Goal: Communication & Community: Answer question/provide support

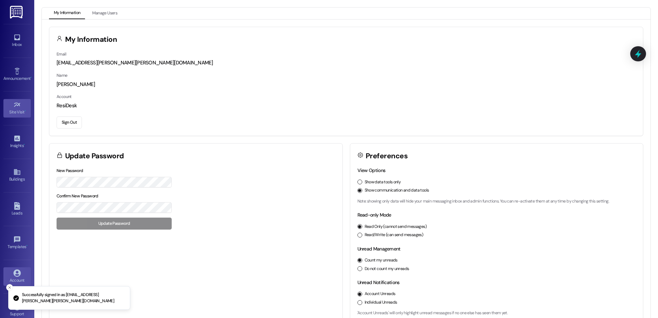
click at [21, 107] on link "Site Visit •" at bounding box center [16, 108] width 27 height 18
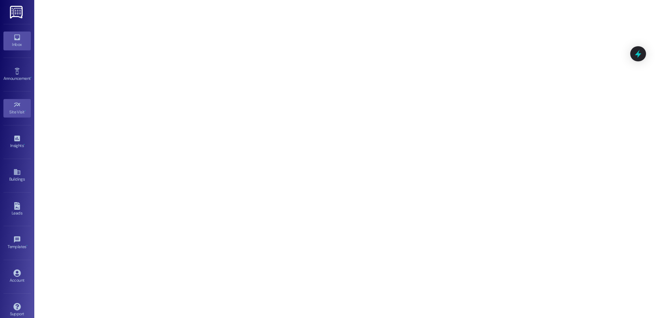
click at [18, 39] on icon at bounding box center [17, 38] width 8 height 8
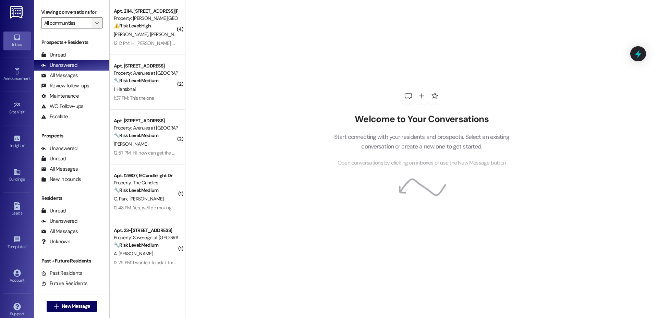
click at [95, 22] on icon "" at bounding box center [97, 22] width 4 height 5
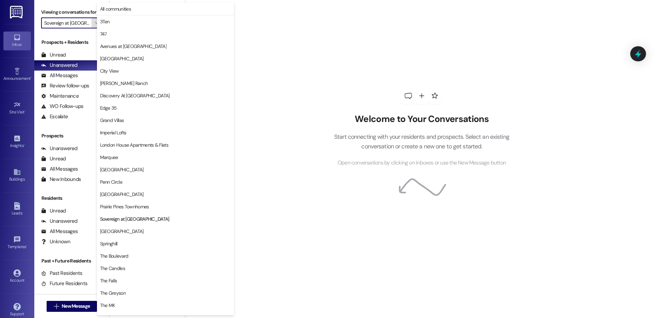
type input "[GEOGRAPHIC_DATA]"
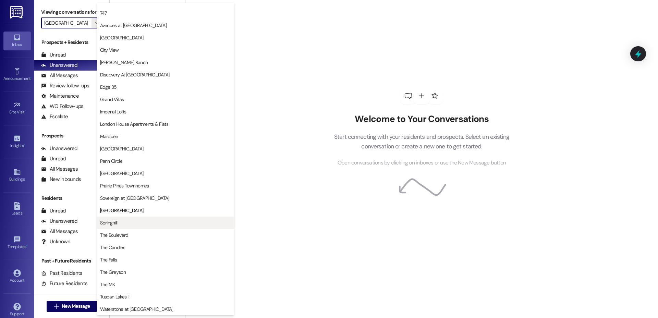
click at [157, 225] on span "Springhill" at bounding box center [165, 222] width 131 height 7
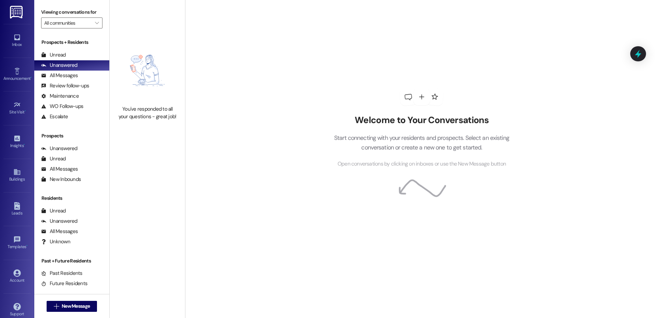
type input "Springhill"
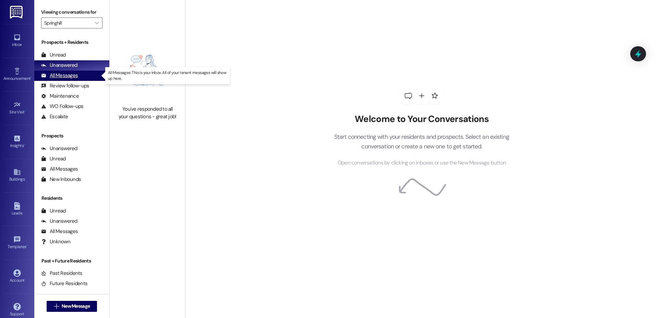
click at [58, 78] on div "All Messages" at bounding box center [59, 75] width 37 height 7
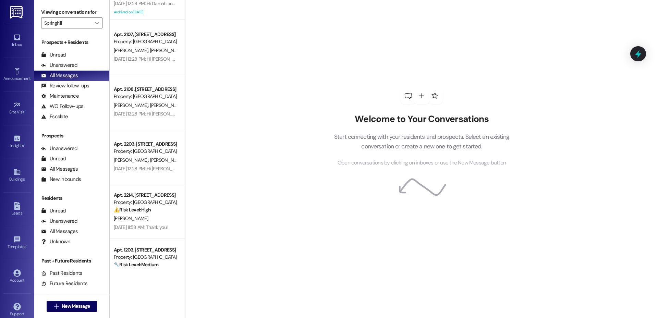
scroll to position [625, 0]
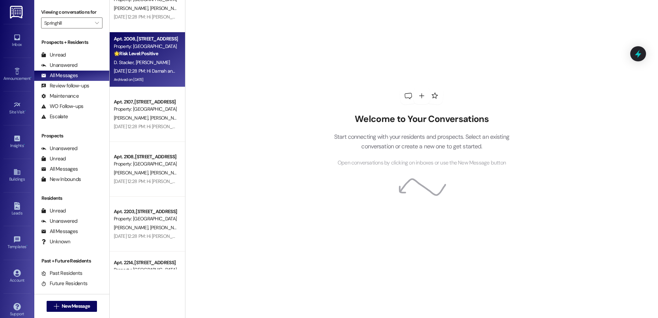
click at [146, 50] on strong "🌟 Risk Level: Positive" at bounding box center [136, 53] width 44 height 6
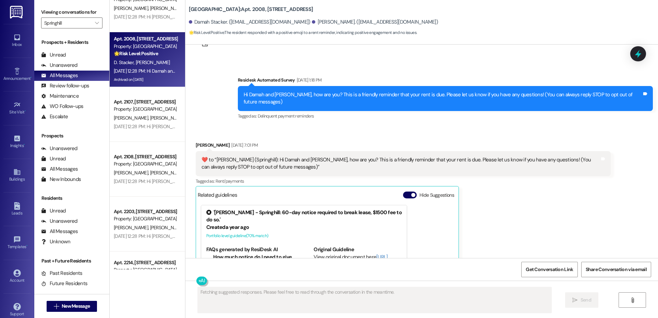
scroll to position [0, 0]
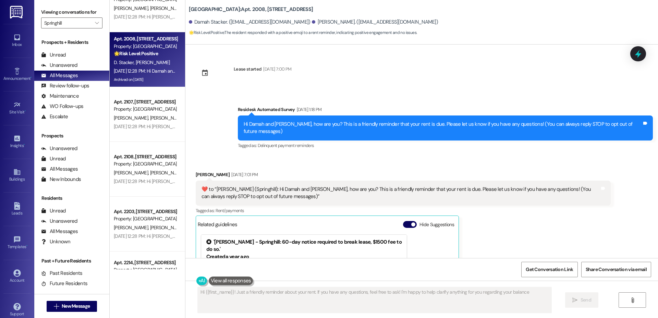
type textarea "Hi {{first_name}}! Just a friendly reminder about your rent. If you have any qu…"
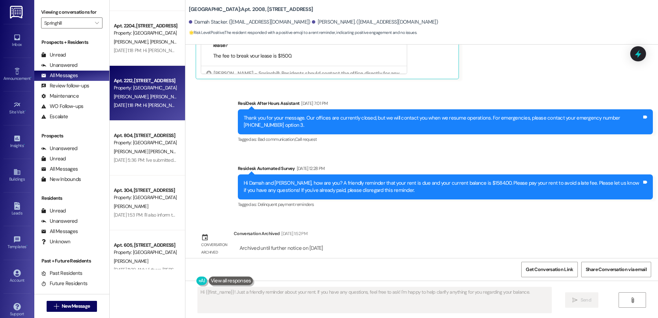
scroll to position [2471, 0]
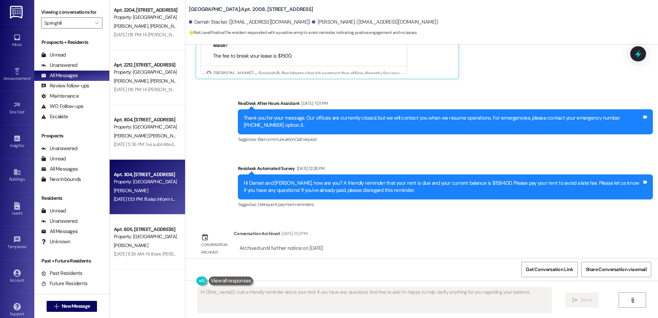
click at [145, 176] on div "Apt. 304, [STREET_ADDRESS]" at bounding box center [145, 174] width 63 height 7
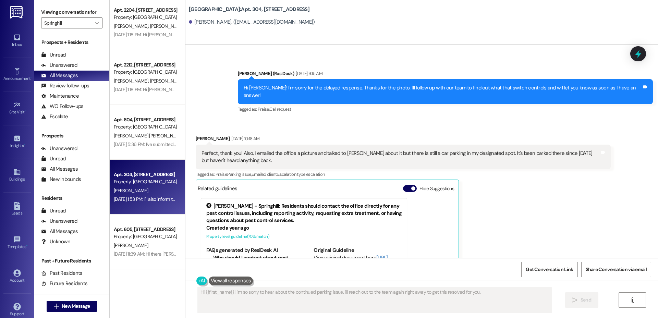
scroll to position [802, 0]
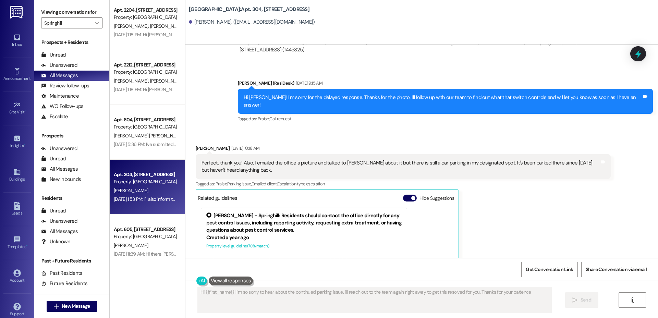
type textarea "Hi {{first_name}}! I'm so sorry to hear about the continued parking issue. I'll…"
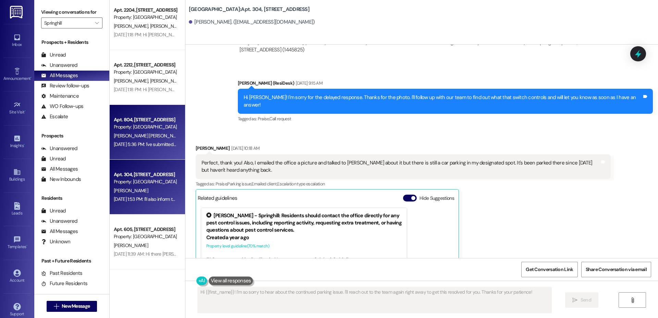
click at [117, 139] on div "[PERSON_NAME] [PERSON_NAME]" at bounding box center [145, 136] width 65 height 9
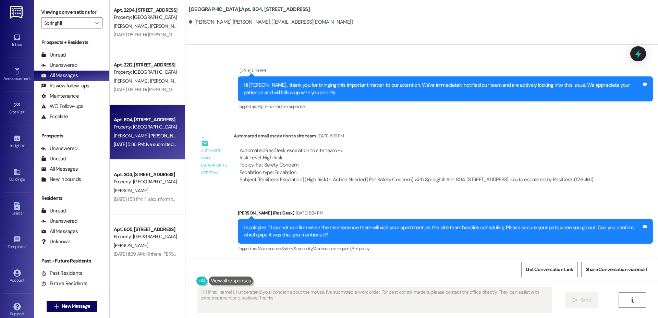
type textarea "Hi {{first_name}}, I understand your concern about the mouse. I've submitted a …"
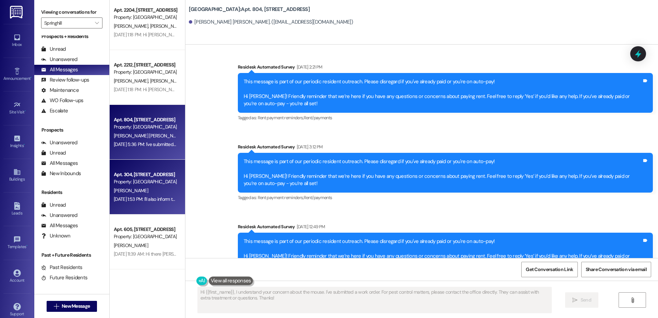
scroll to position [9, 0]
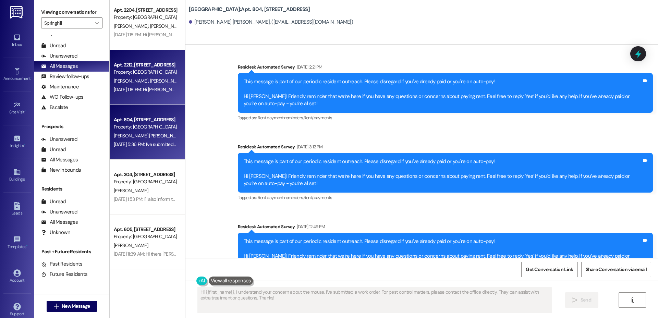
click at [133, 77] on div "[PERSON_NAME] [PERSON_NAME] [PERSON_NAME]" at bounding box center [145, 81] width 65 height 9
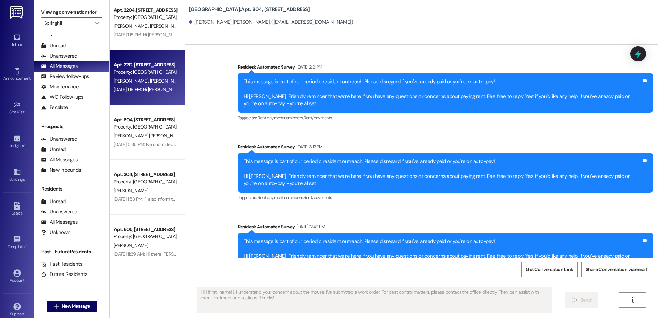
type textarea "Fetching suggested responses. Please feel free to read through the conversation…"
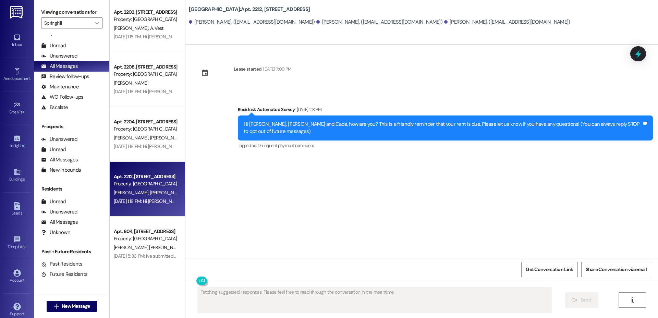
scroll to position [2356, 0]
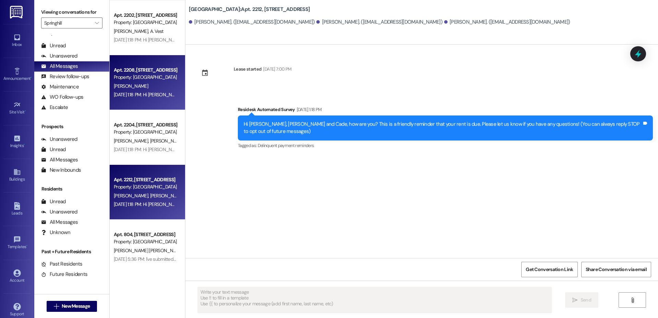
click at [131, 101] on div "Apt. 2208, [STREET_ADDRESS] Property: Springhill [PERSON_NAME] [DATE] 1:18 PM: …" at bounding box center [147, 82] width 75 height 55
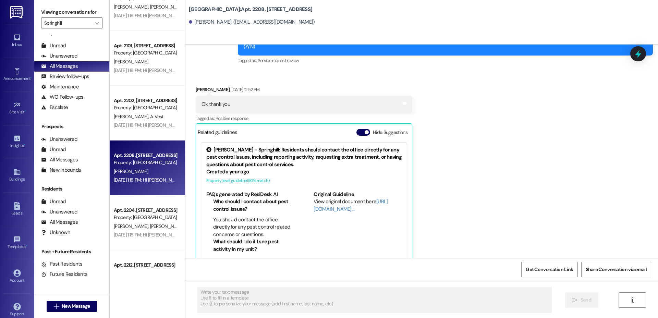
scroll to position [2260, 0]
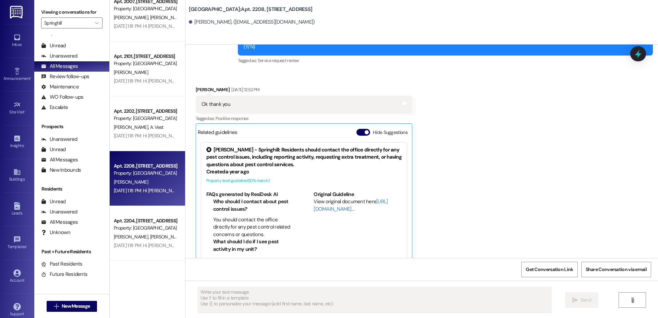
click at [131, 101] on div "Apt. 2202, [STREET_ADDRESS] Property: Springhill [PERSON_NAME] [PERSON_NAME] [D…" at bounding box center [147, 123] width 75 height 55
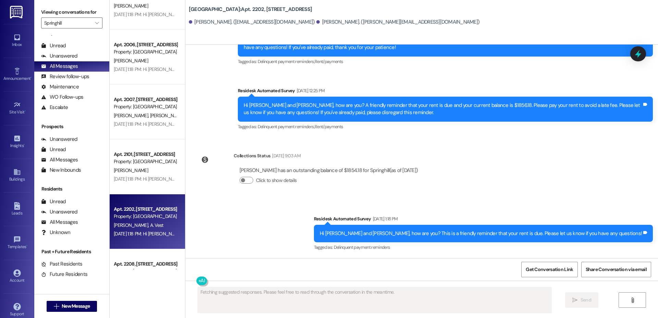
scroll to position [2128, 0]
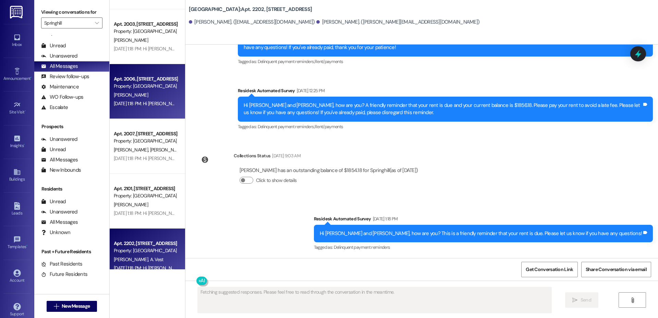
click at [131, 101] on div "[DATE] 1:18 PM: Hi [PERSON_NAME], how are you? This is a friendly reminder that…" at bounding box center [254, 103] width 281 height 6
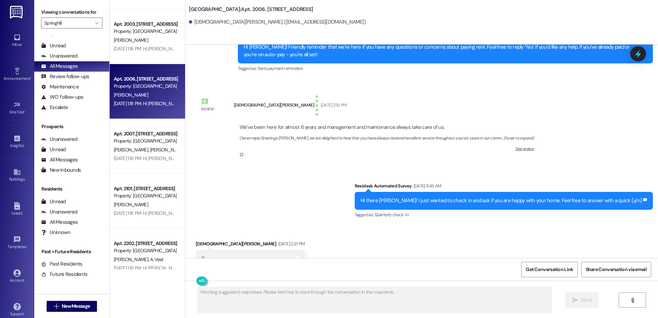
scroll to position [1141, 0]
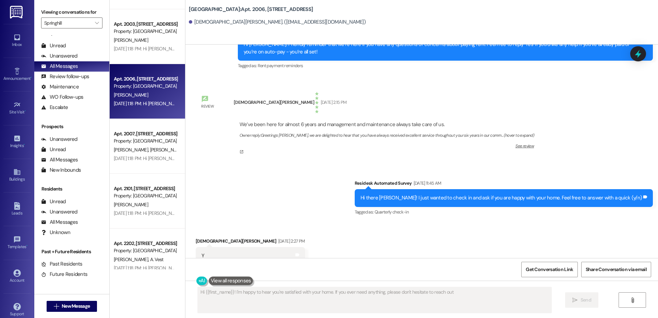
type textarea "Hi {{first_name}}! I'm happy to hear you're satisfied with your home. If you ev…"
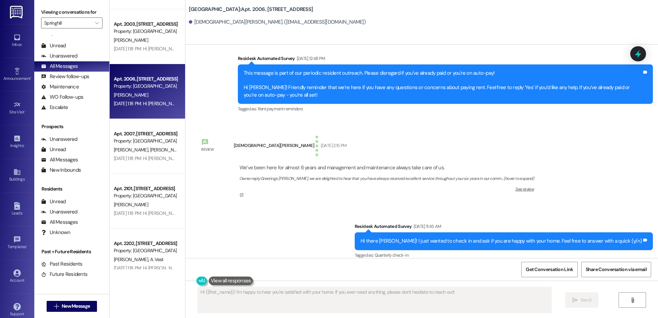
scroll to position [1094, 0]
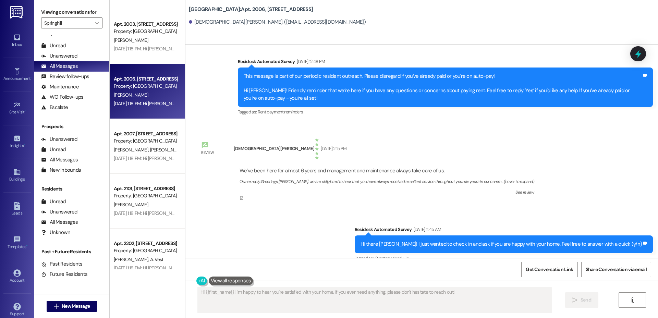
click at [505, 189] on link "See review" at bounding box center [386, 194] width 294 height 11
